Goal: Navigation & Orientation: Find specific page/section

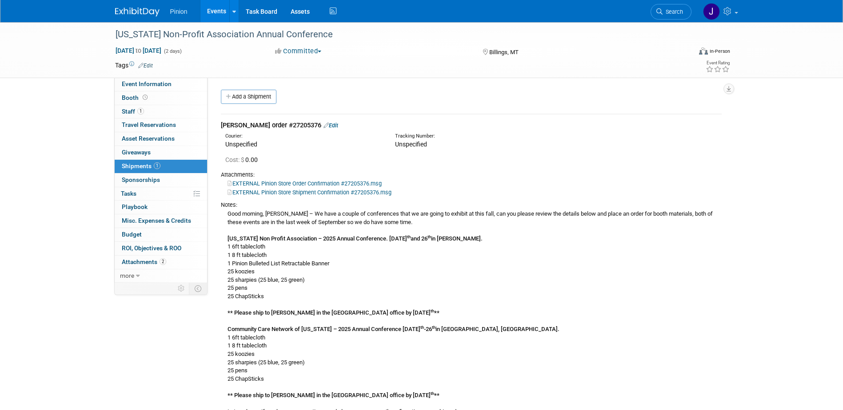
click at [132, 11] on img at bounding box center [137, 12] width 44 height 9
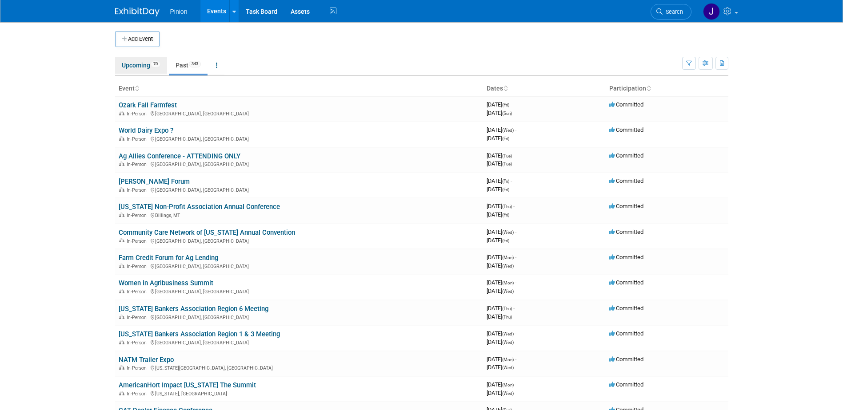
click at [137, 66] on link "Upcoming 70" at bounding box center [141, 65] width 52 height 17
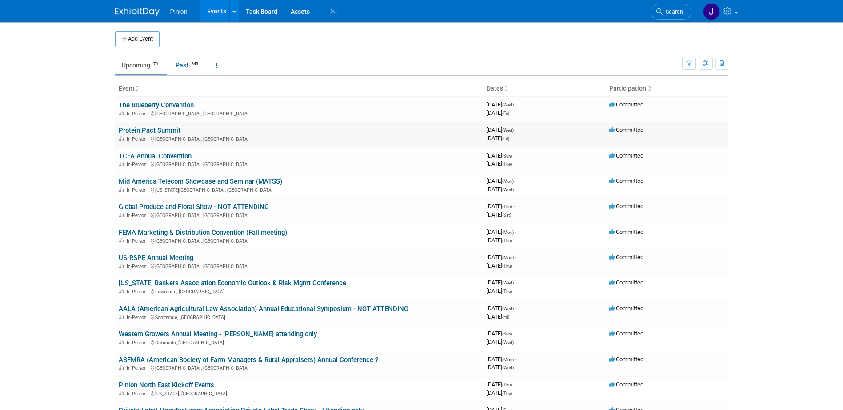
click at [163, 130] on link "Protein Pact Summit" at bounding box center [150, 131] width 62 height 8
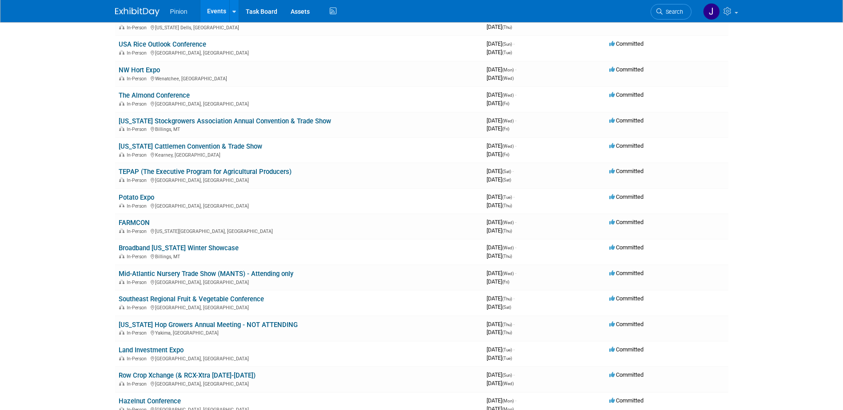
scroll to position [649, 0]
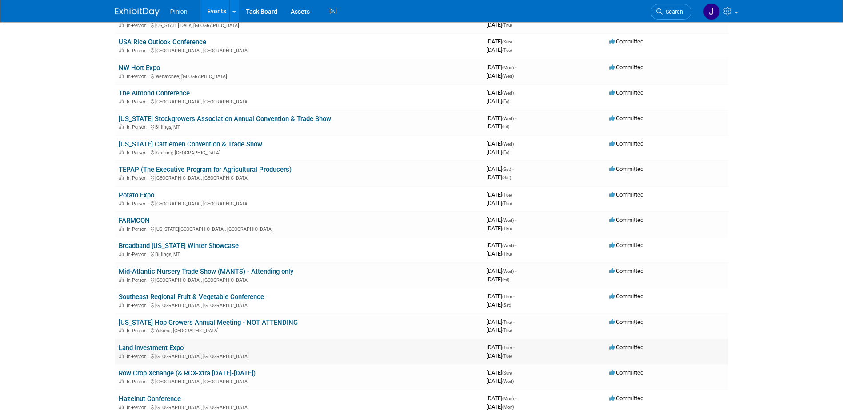
click at [146, 347] on link "Land Investment Expo" at bounding box center [151, 348] width 65 height 8
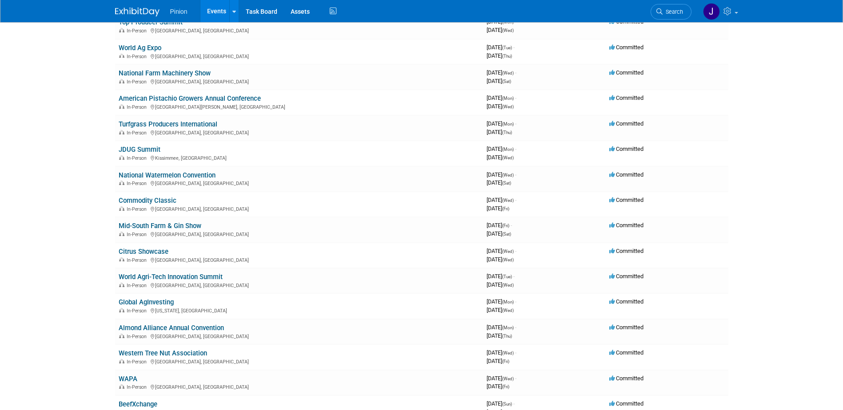
scroll to position [1410, 0]
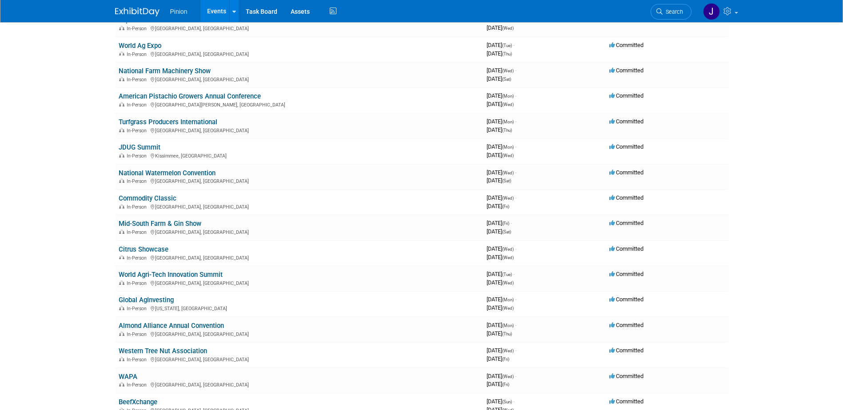
drag, startPoint x: 842, startPoint y: 311, endPoint x: 843, endPoint y: 330, distance: 18.7
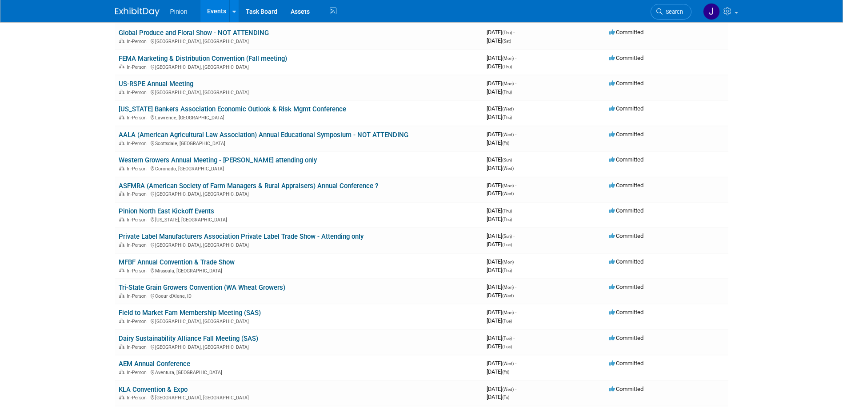
scroll to position [0, 0]
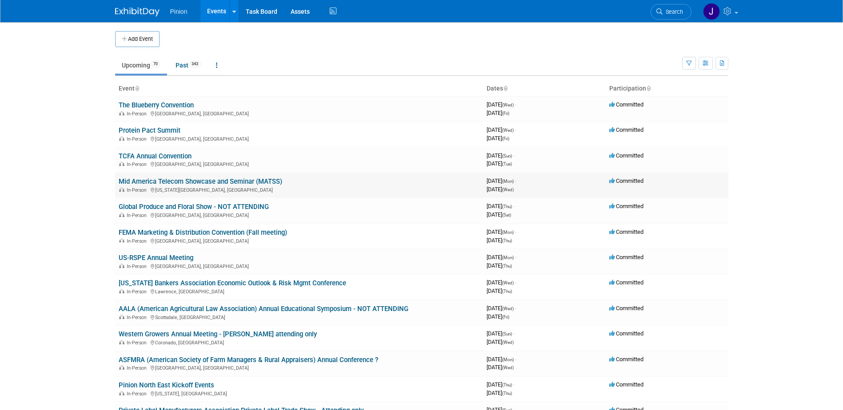
drag, startPoint x: 286, startPoint y: 182, endPoint x: 118, endPoint y: 183, distance: 167.9
click at [118, 183] on td "Mid America Telecom Showcase and Seminar (MATSS) In-Person Kansas City, MO" at bounding box center [299, 185] width 368 height 25
drag, startPoint x: 118, startPoint y: 183, endPoint x: 130, endPoint y: 182, distance: 12.0
copy link "Mid America Telecom Showcase and Seminar (MATSS)"
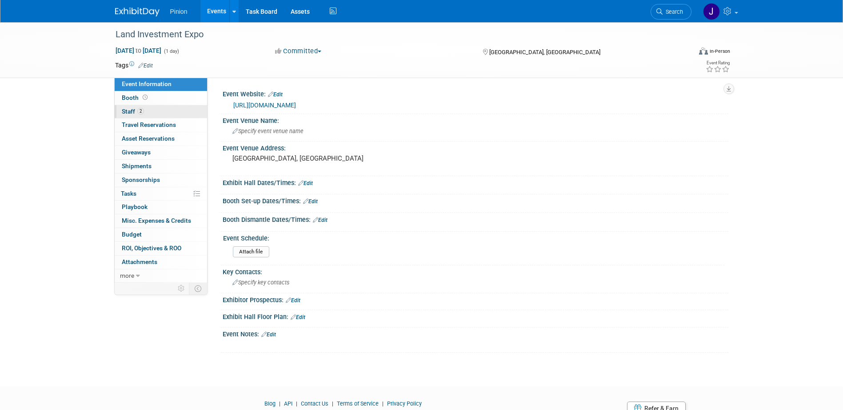
click at [135, 114] on span "Staff 2" at bounding box center [133, 111] width 22 height 7
